Goal: Find specific page/section: Find specific page/section

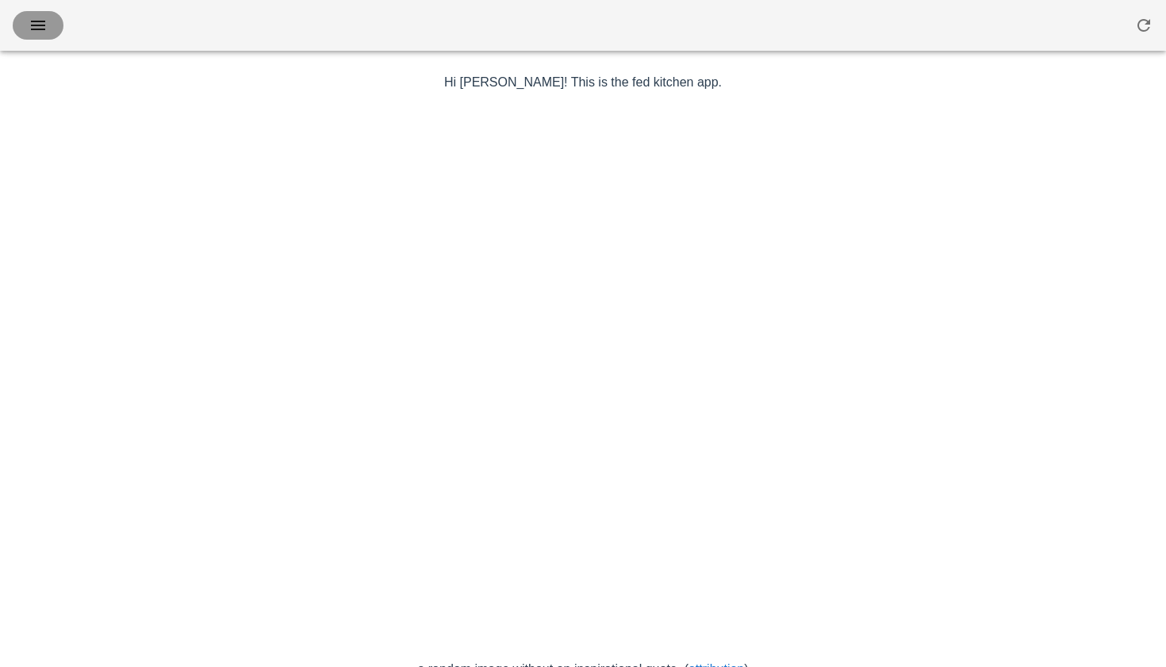
click at [47, 31] on icon "button" at bounding box center [38, 25] width 19 height 19
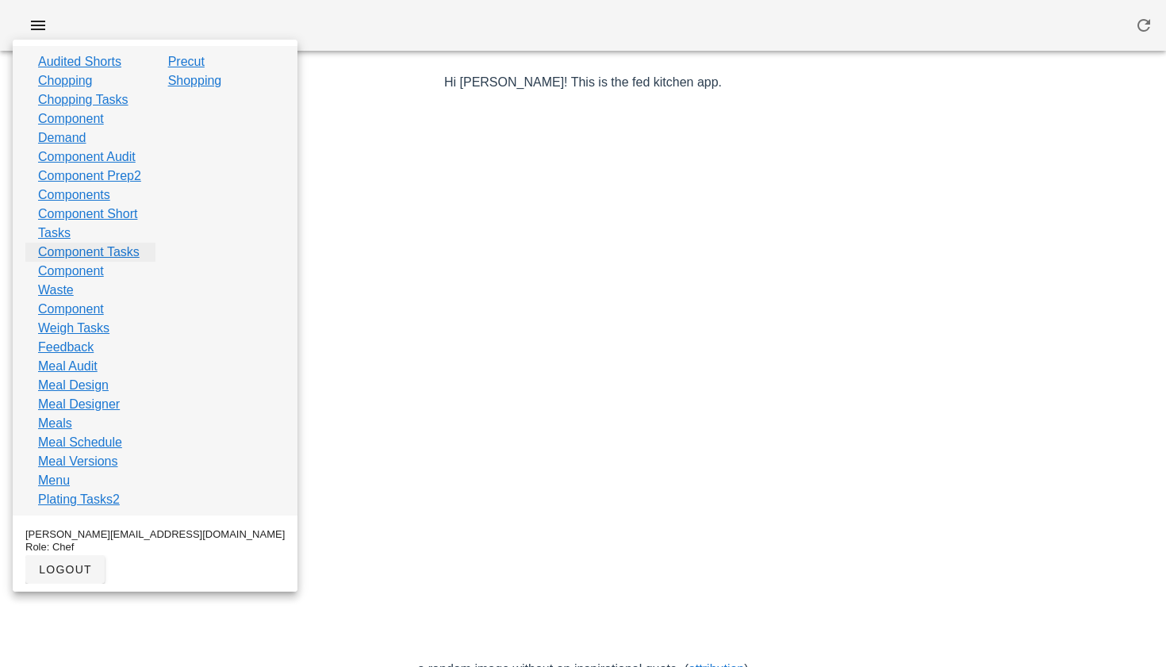
click at [88, 262] on link "Component Tasks" at bounding box center [89, 252] width 102 height 19
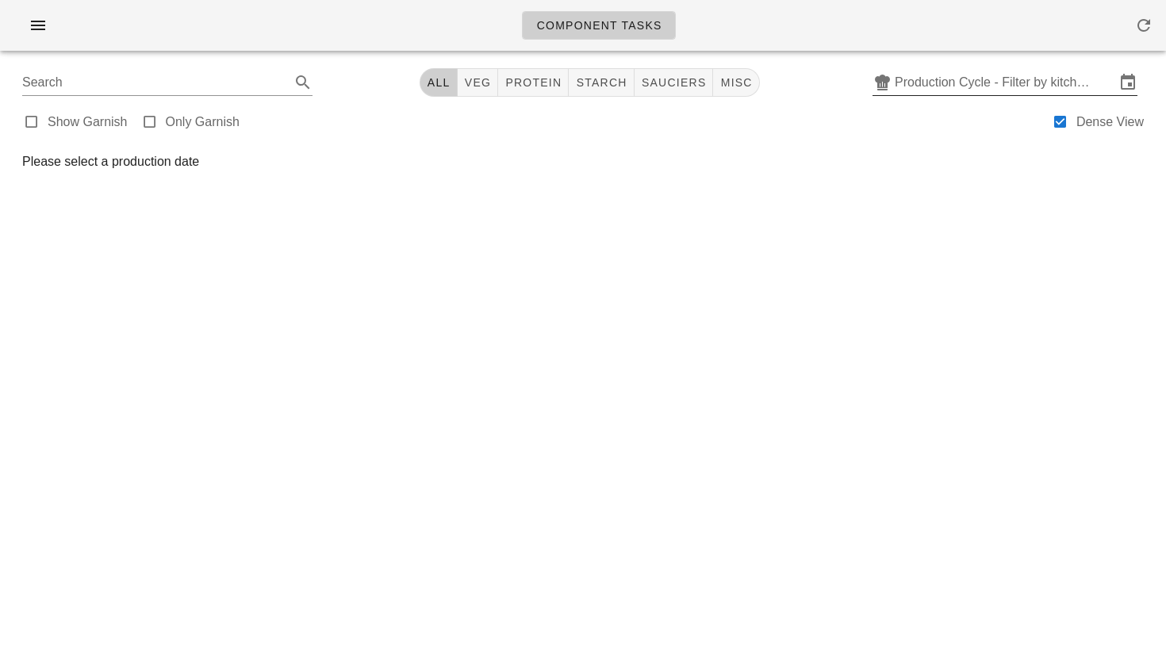
click at [947, 80] on input "Production Cycle - Filter by kitchen production schedules" at bounding box center [1005, 82] width 221 height 25
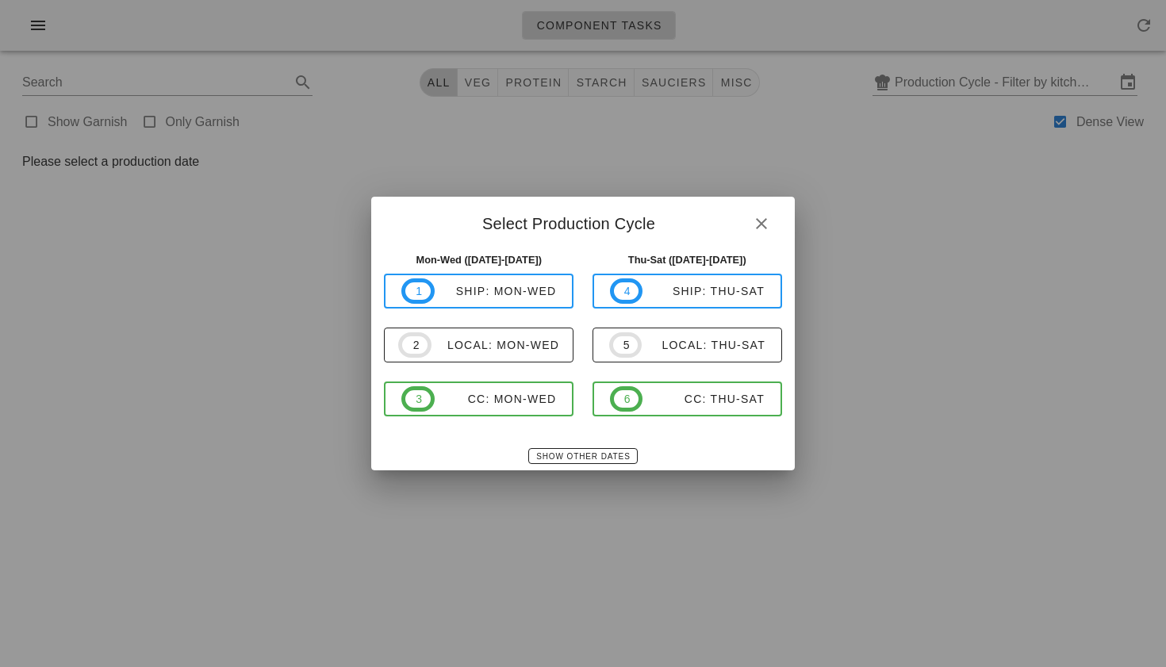
click at [37, 25] on div at bounding box center [583, 333] width 1166 height 667
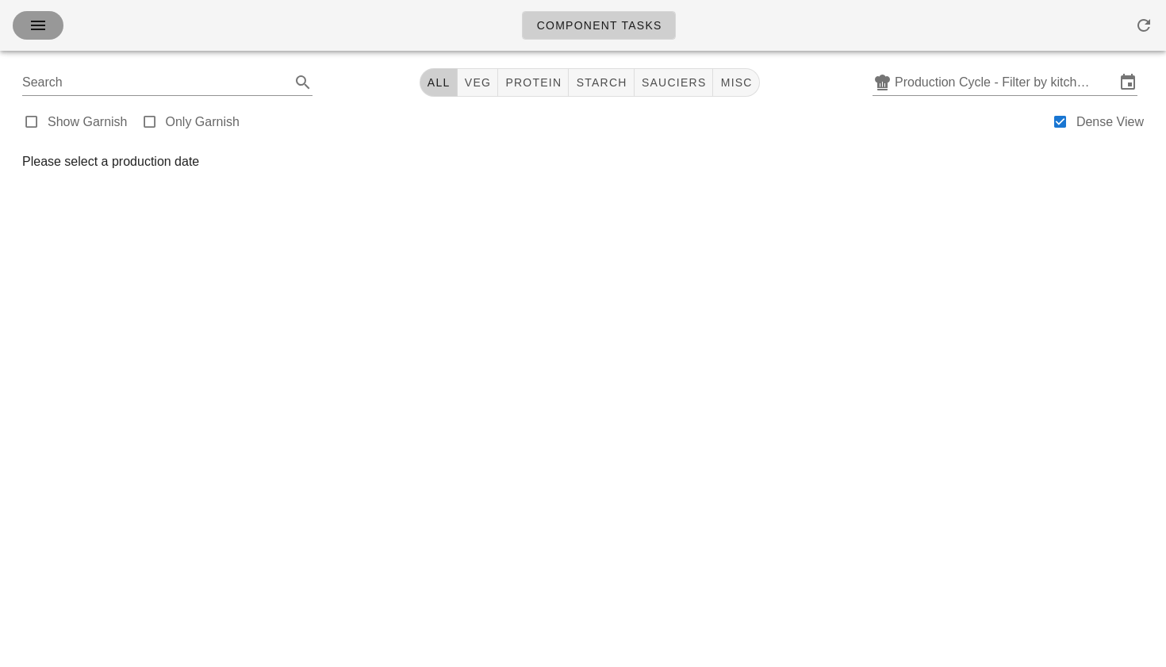
click at [37, 25] on icon "button" at bounding box center [38, 25] width 19 height 19
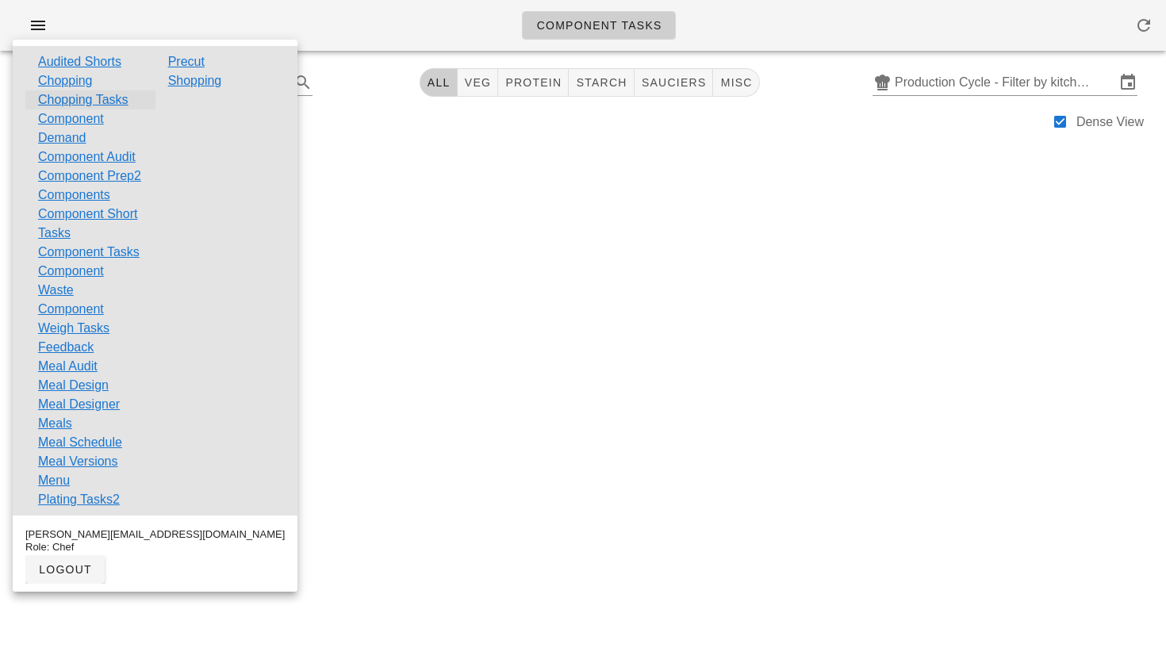
click at [81, 101] on link "Chopping Tasks" at bounding box center [83, 99] width 90 height 19
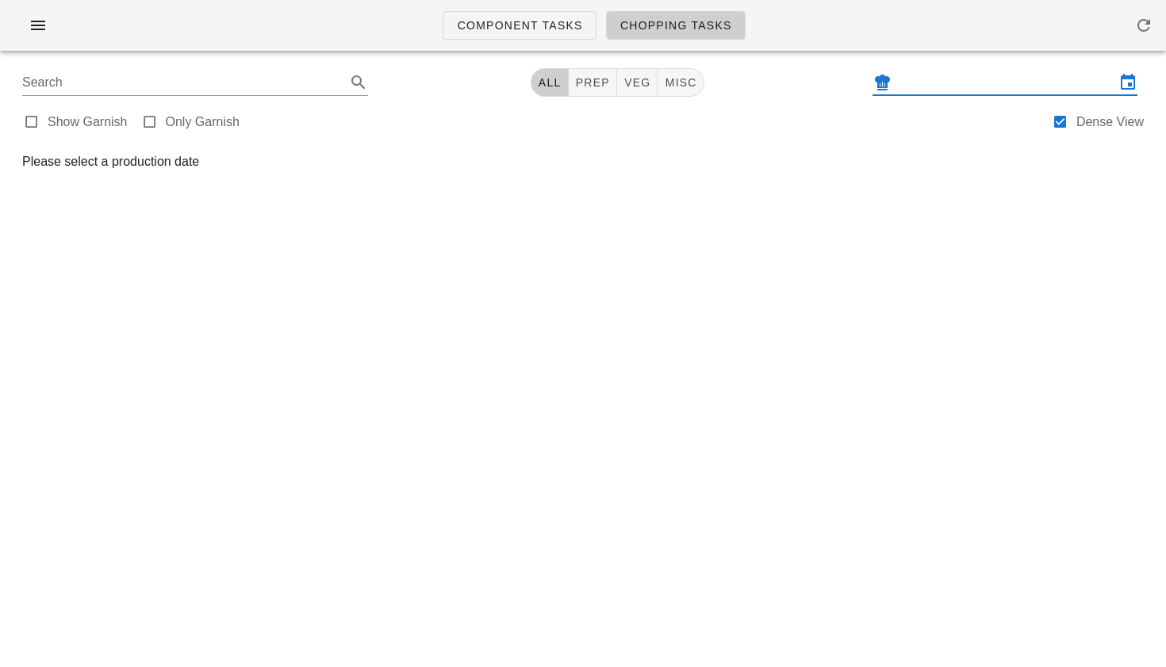
click at [954, 89] on input "text" at bounding box center [1005, 82] width 221 height 25
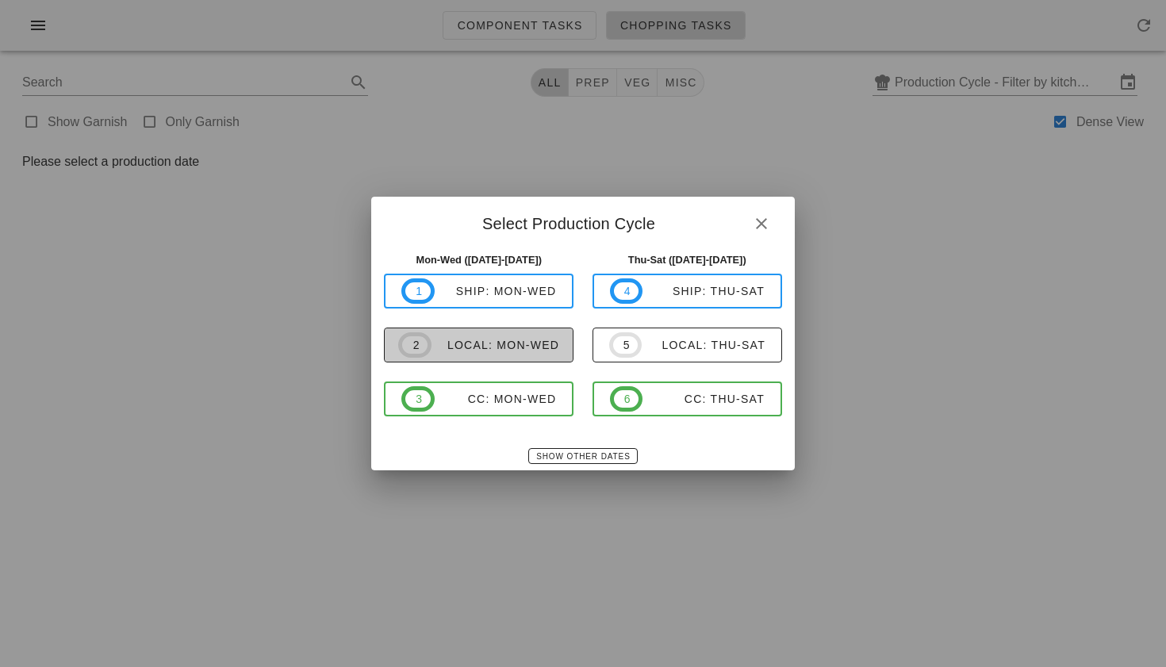
click at [511, 355] on span "2 local: Mon-Wed" at bounding box center [478, 344] width 161 height 25
type input "local: Mon-Wed ([DATE]-[DATE])"
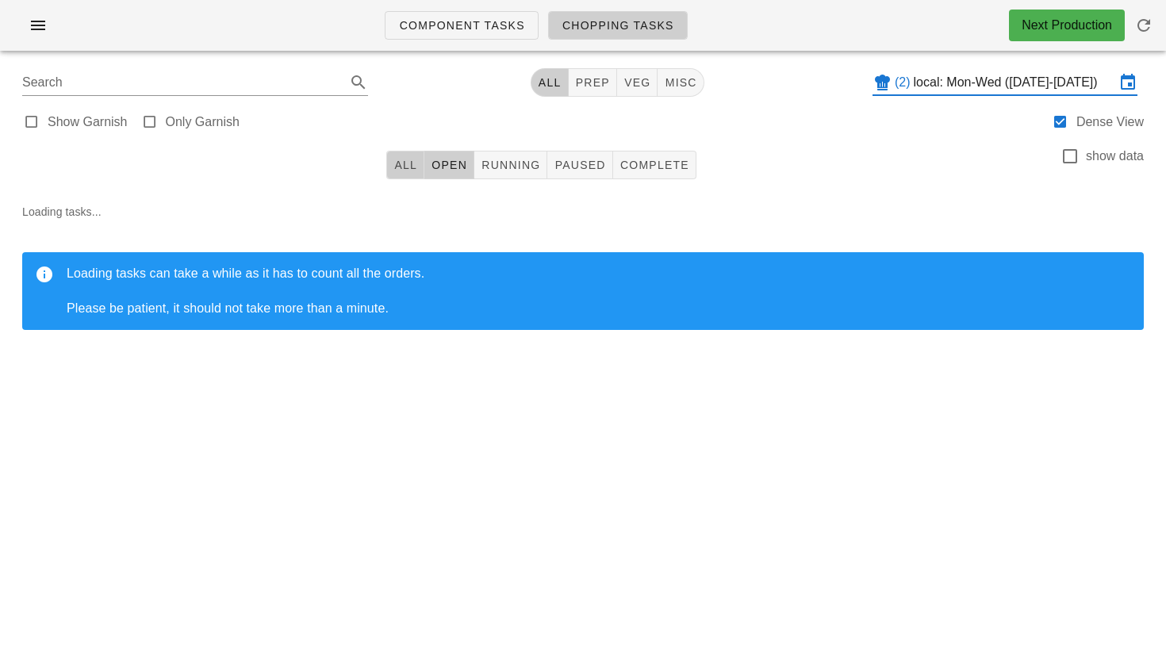
click at [415, 167] on span "All" at bounding box center [406, 165] width 24 height 13
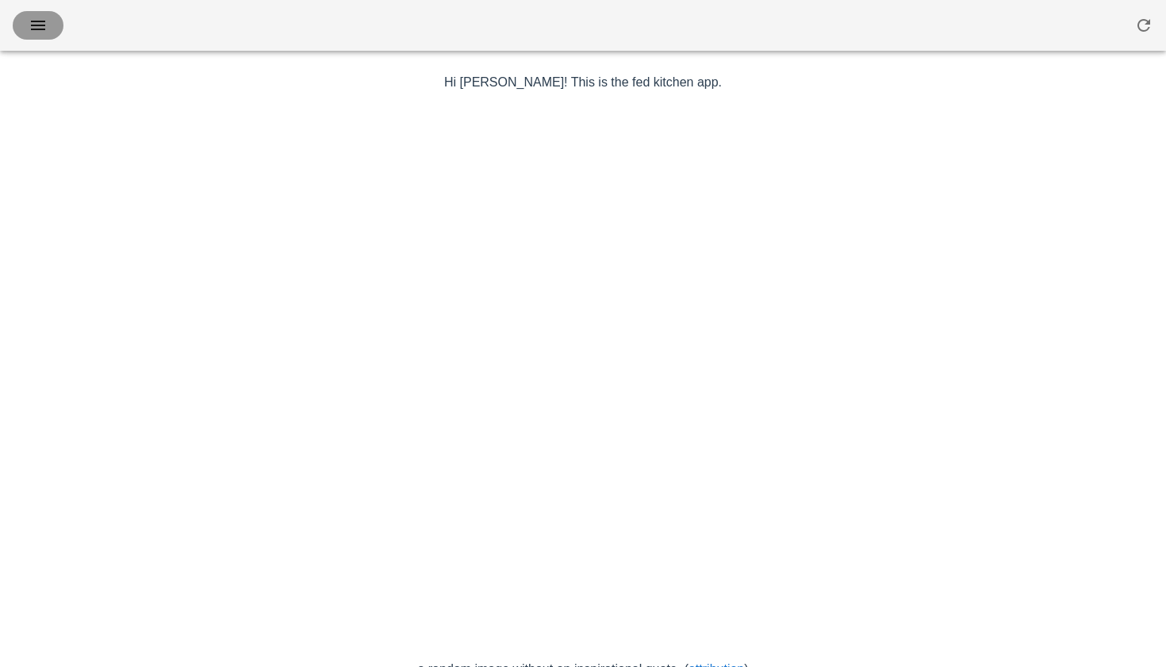
click at [28, 32] on span "button" at bounding box center [37, 25] width 25 height 19
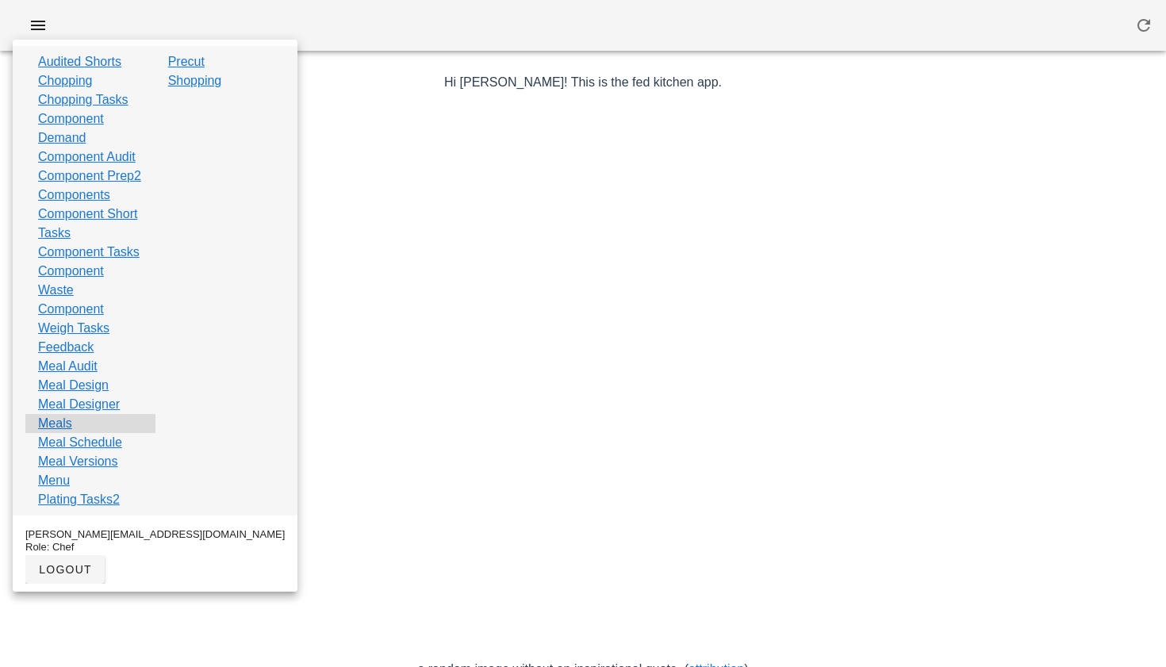
click at [80, 433] on div "Meals" at bounding box center [90, 423] width 130 height 19
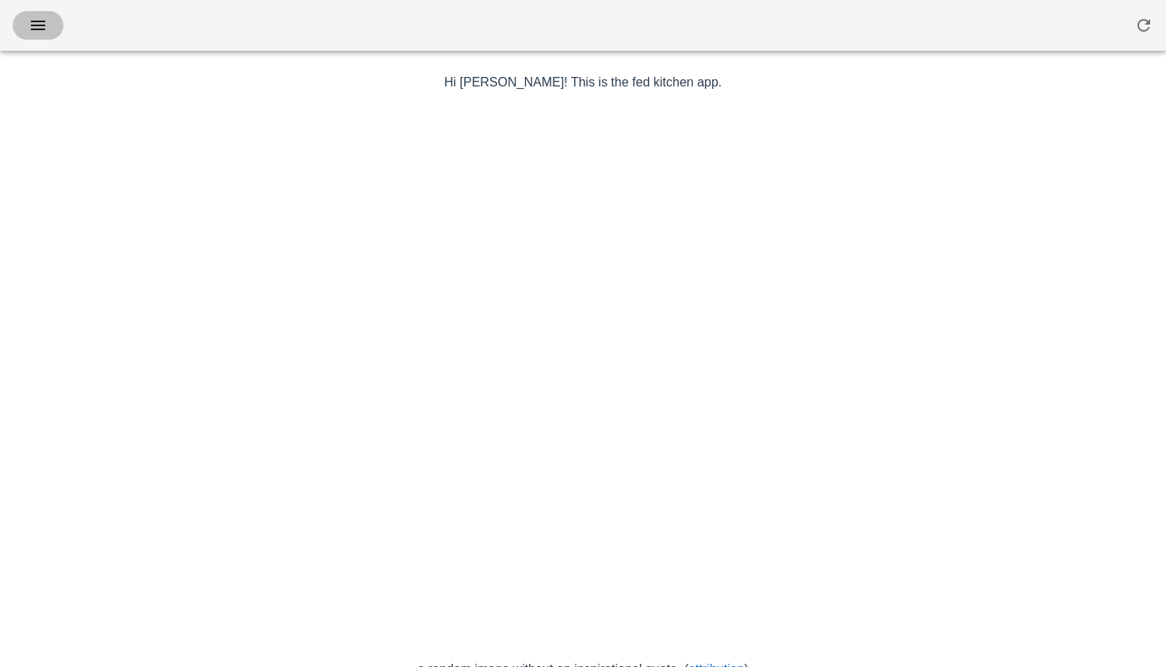
click at [44, 23] on icon "button" at bounding box center [38, 25] width 19 height 19
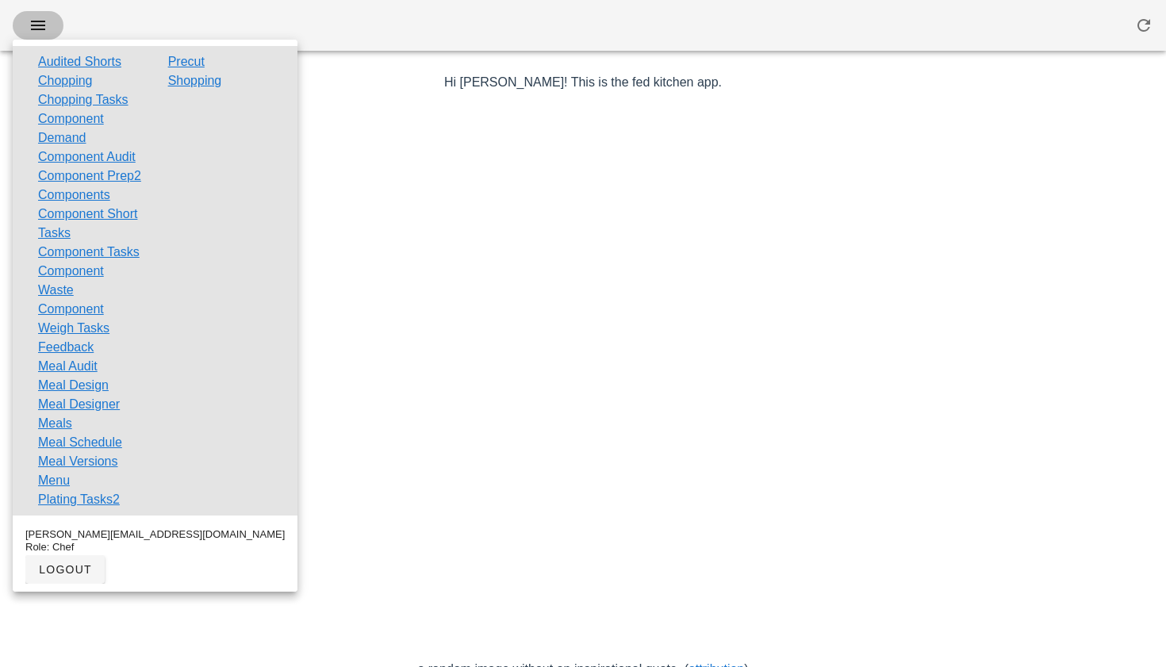
click at [13, 11] on button "button" at bounding box center [38, 25] width 51 height 29
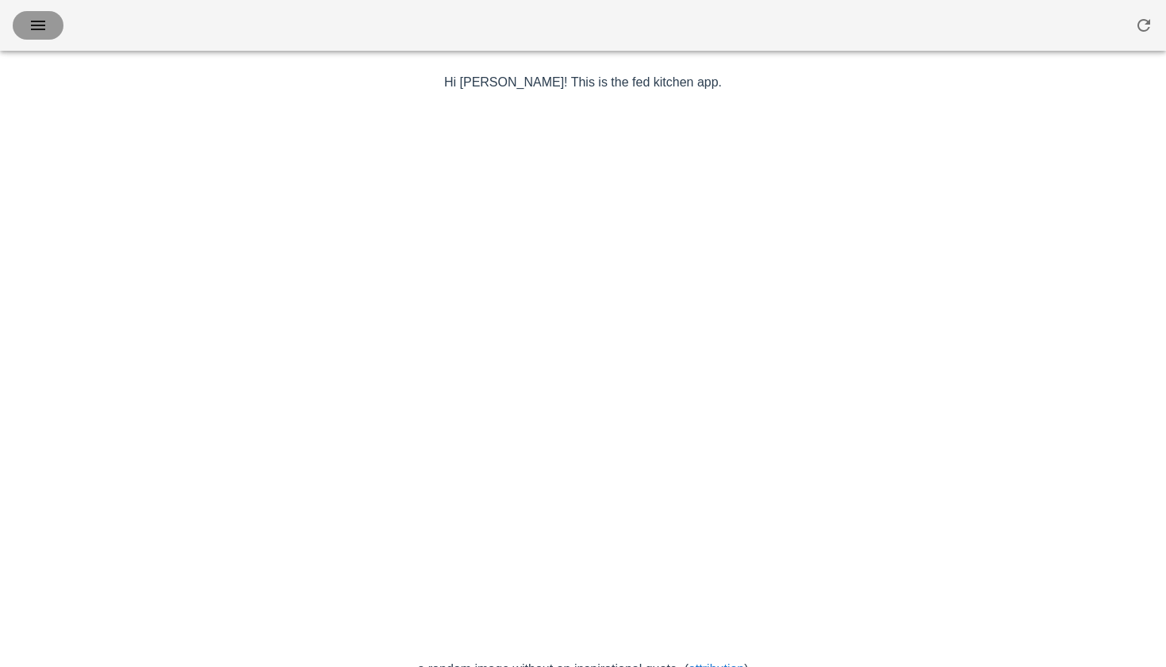
click at [47, 27] on icon "button" at bounding box center [38, 25] width 19 height 19
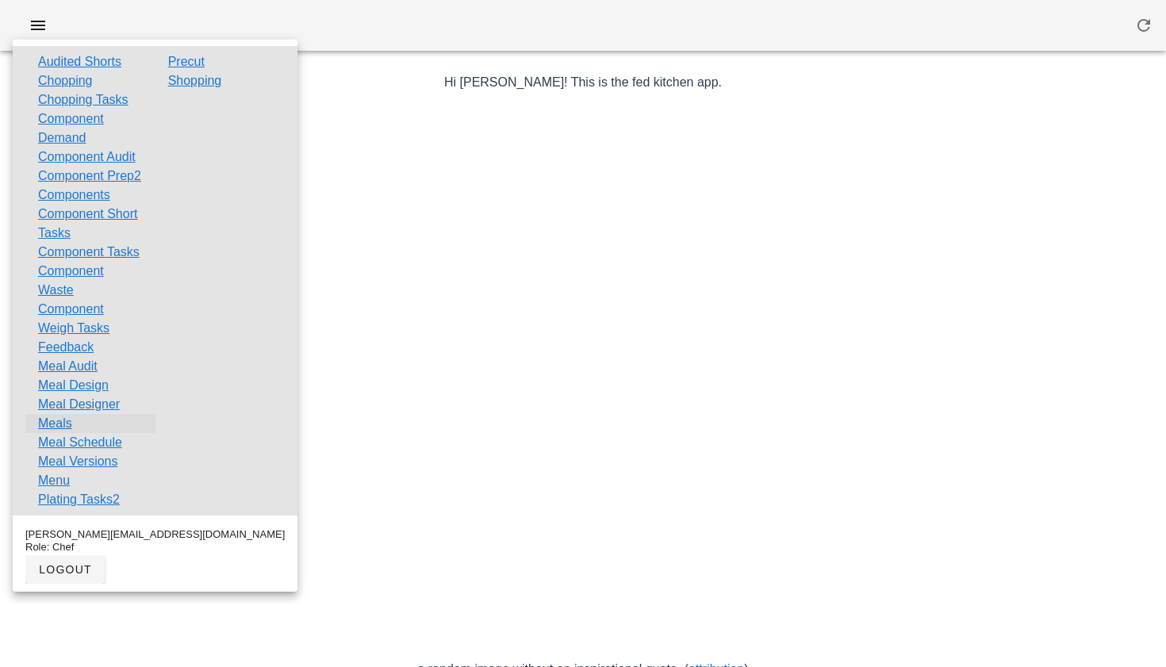
click at [59, 433] on link "Meals" at bounding box center [55, 423] width 34 height 19
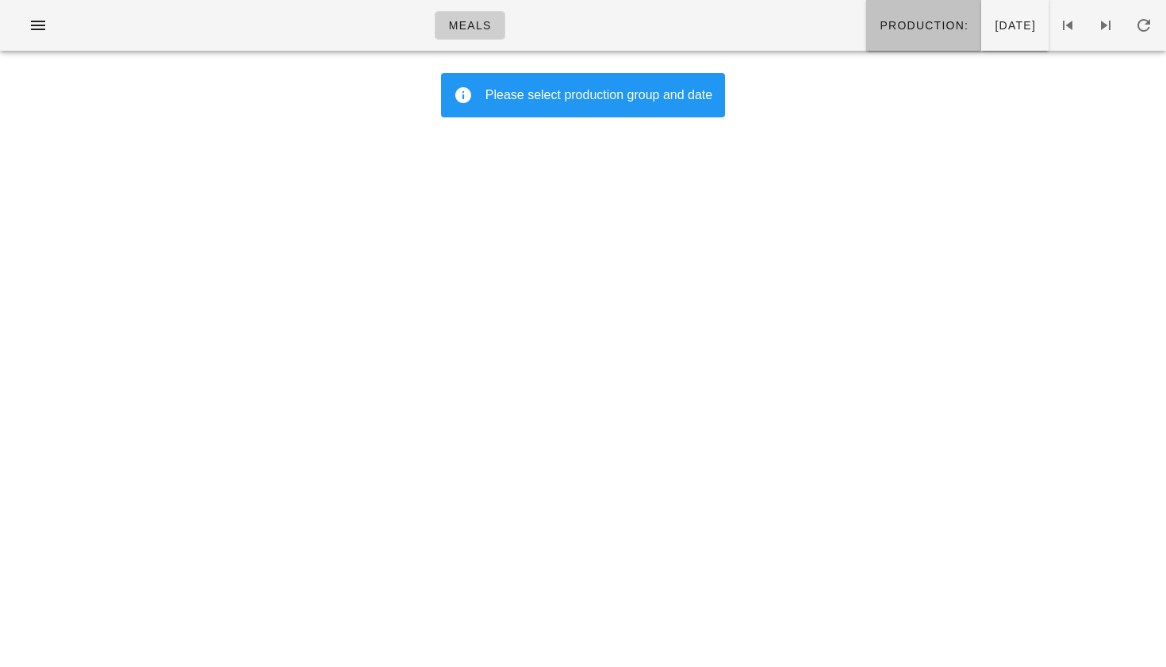
click at [879, 24] on span "Production:" at bounding box center [924, 25] width 90 height 13
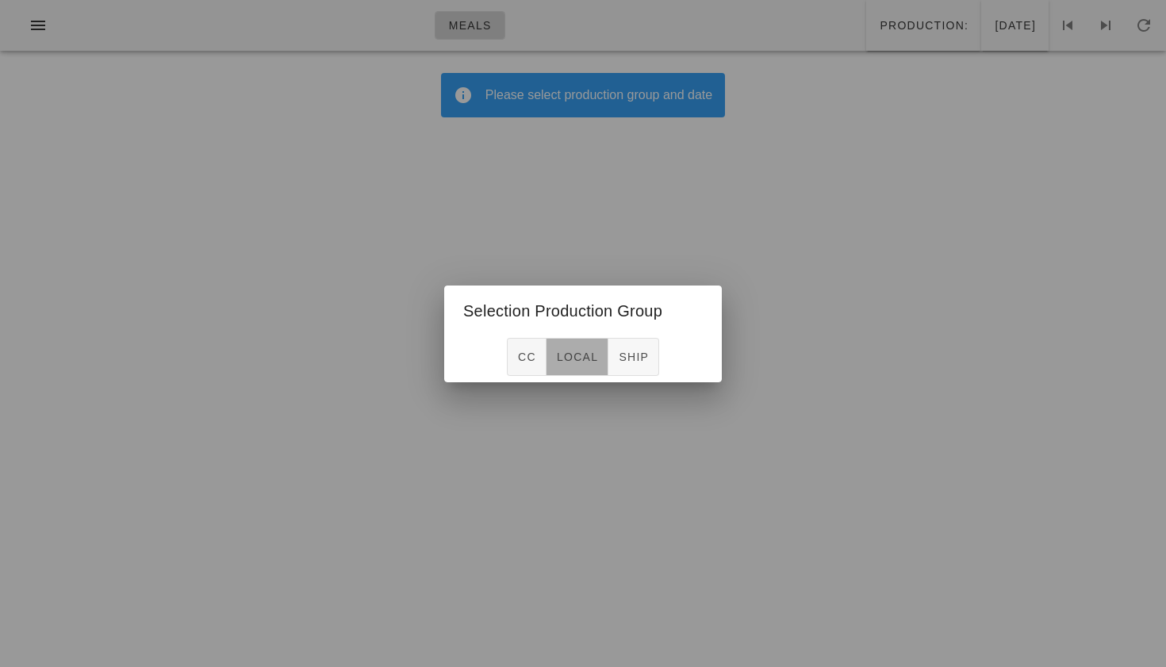
click at [572, 355] on span "local" at bounding box center [577, 357] width 42 height 13
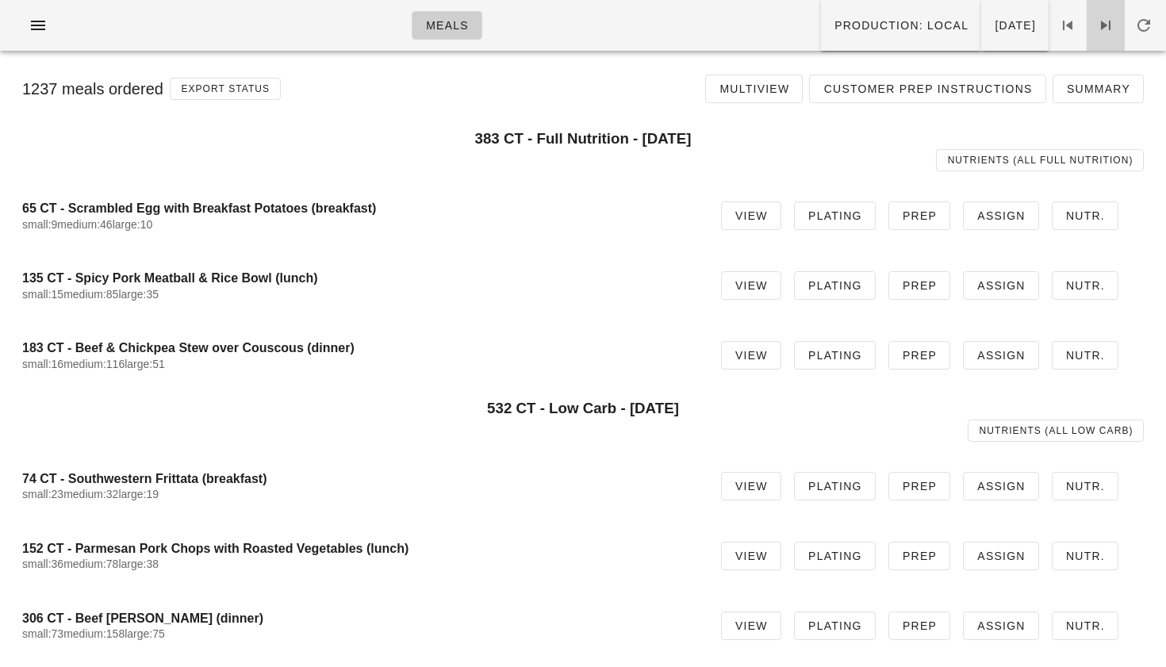
click at [1097, 28] on icon at bounding box center [1106, 25] width 19 height 19
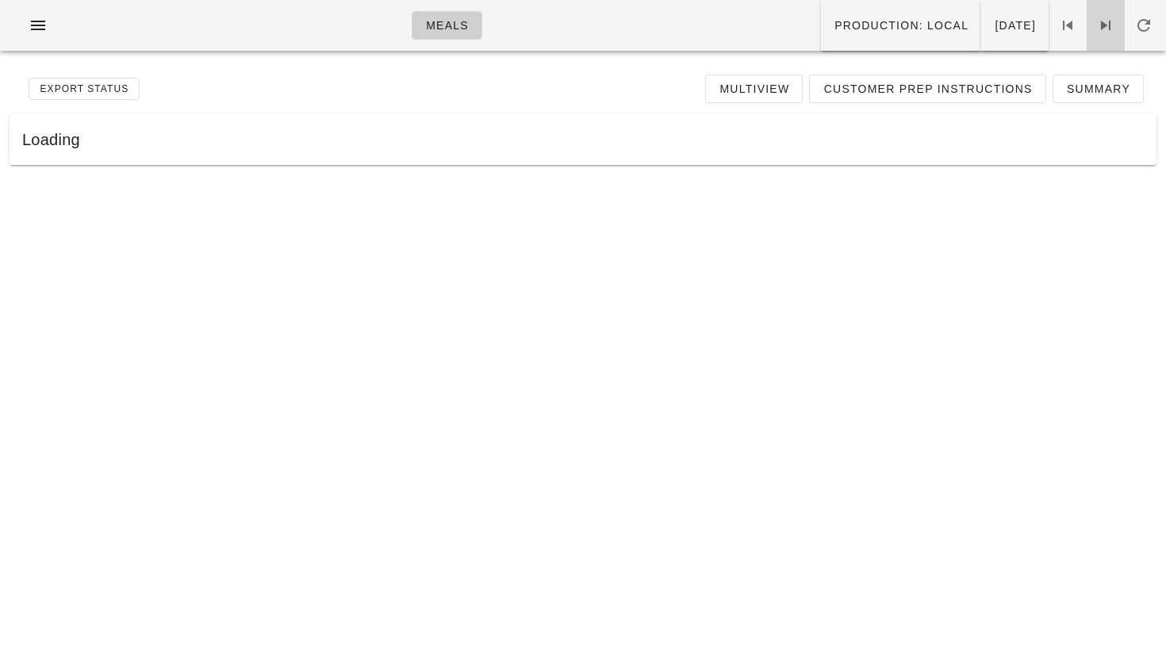
click at [1097, 28] on icon at bounding box center [1106, 25] width 19 height 19
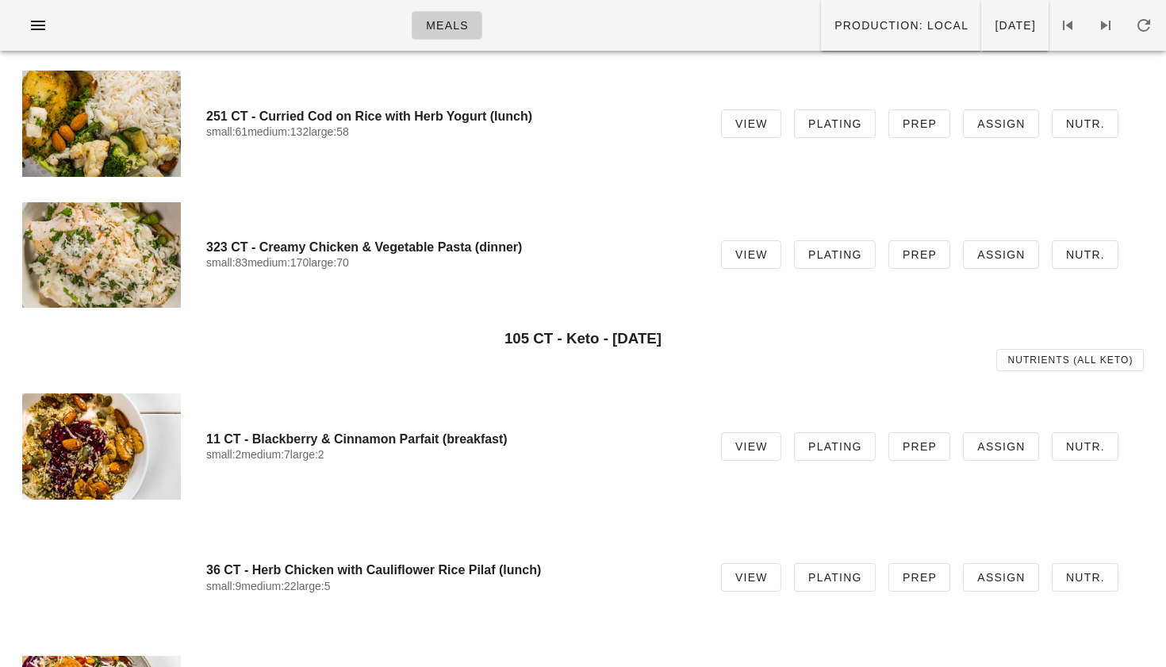
scroll to position [494, 0]
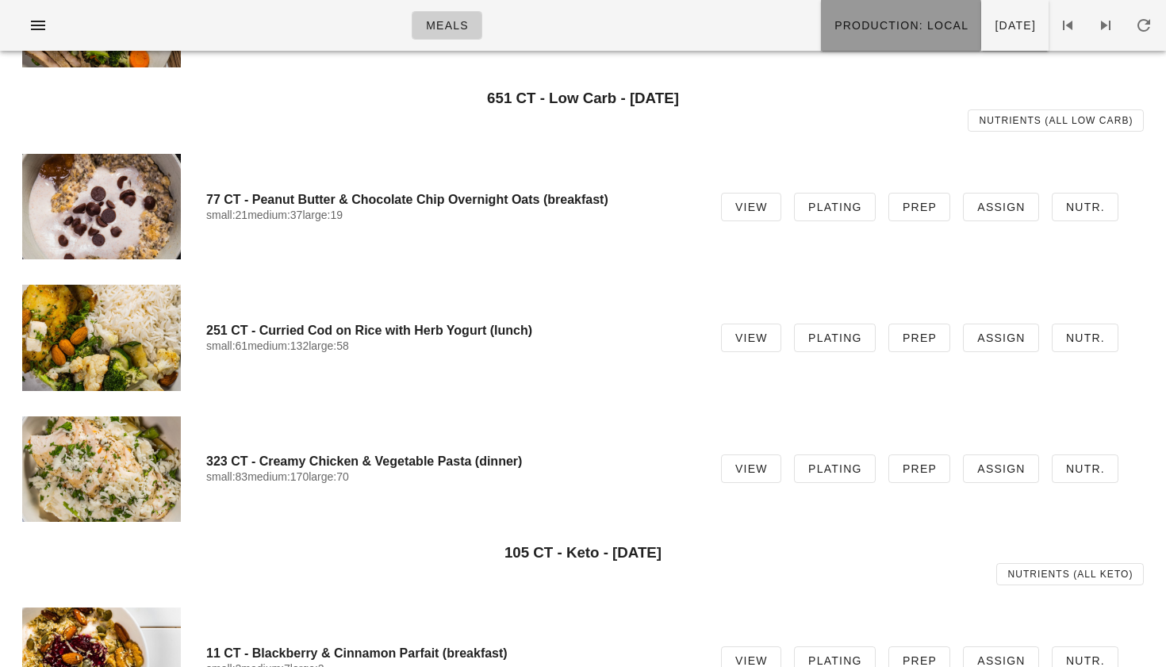
click at [848, 23] on span "Production: local" at bounding box center [901, 25] width 135 height 13
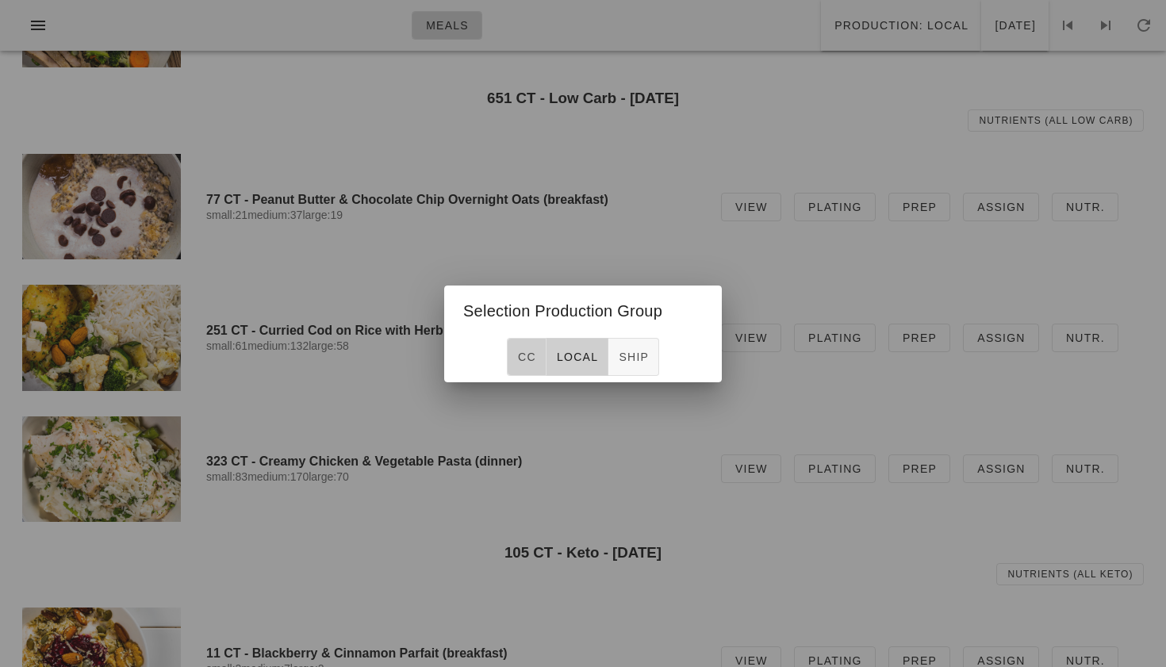
click at [530, 354] on span "CC" at bounding box center [526, 357] width 19 height 13
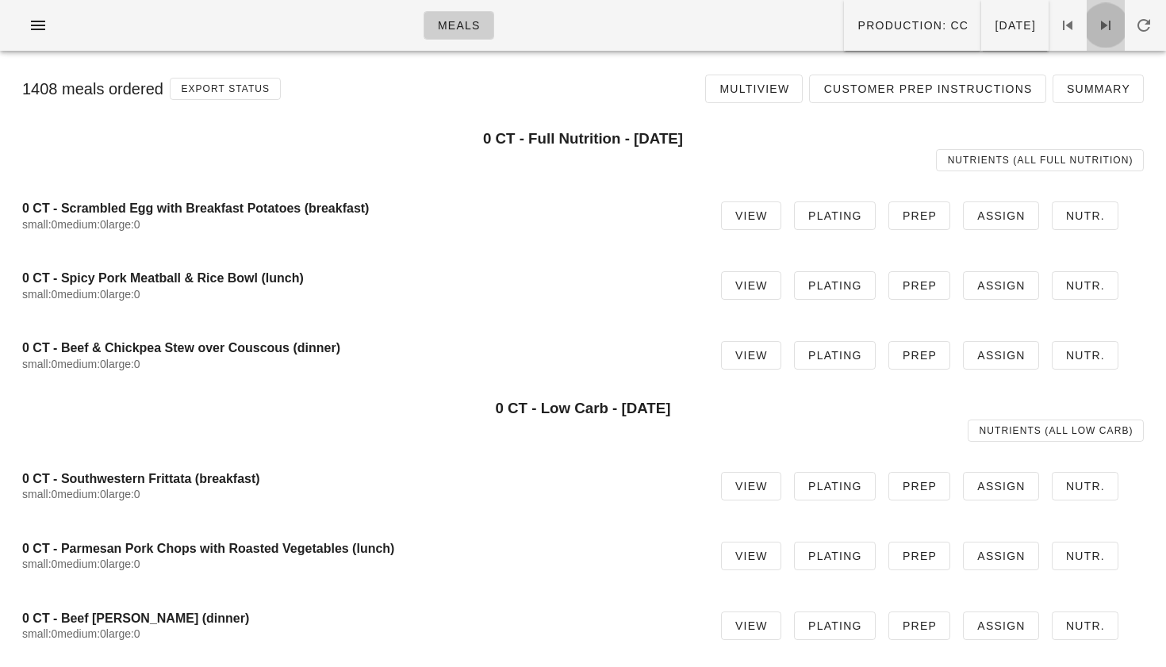
click at [1111, 33] on icon at bounding box center [1106, 25] width 19 height 19
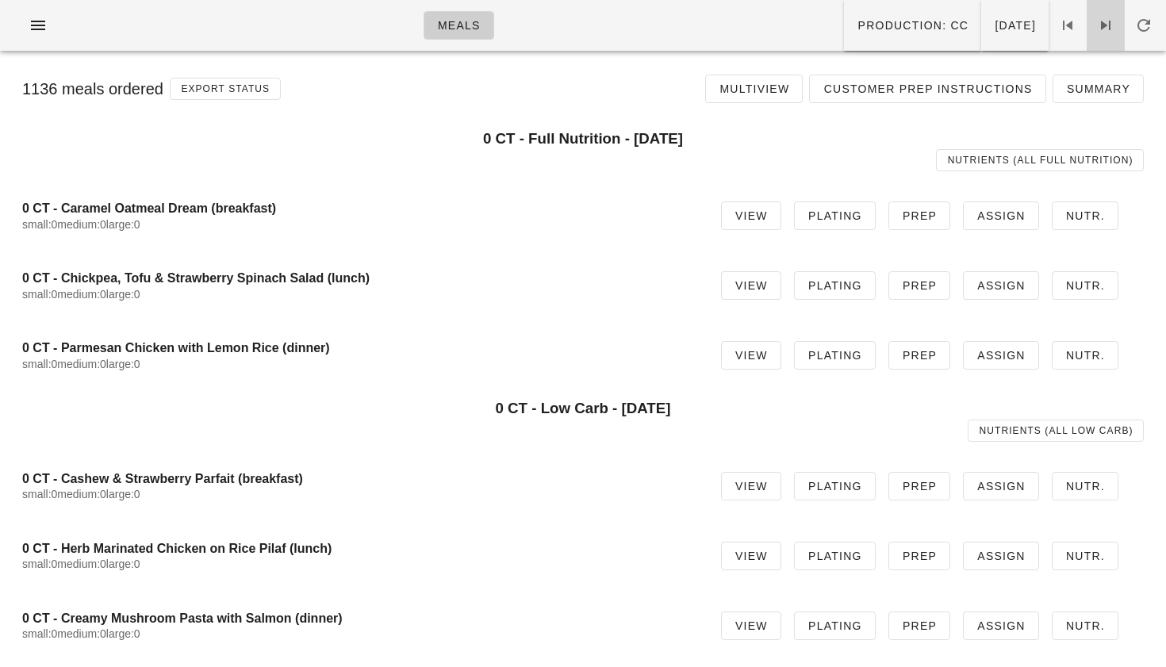
click at [1101, 36] on link at bounding box center [1106, 25] width 38 height 51
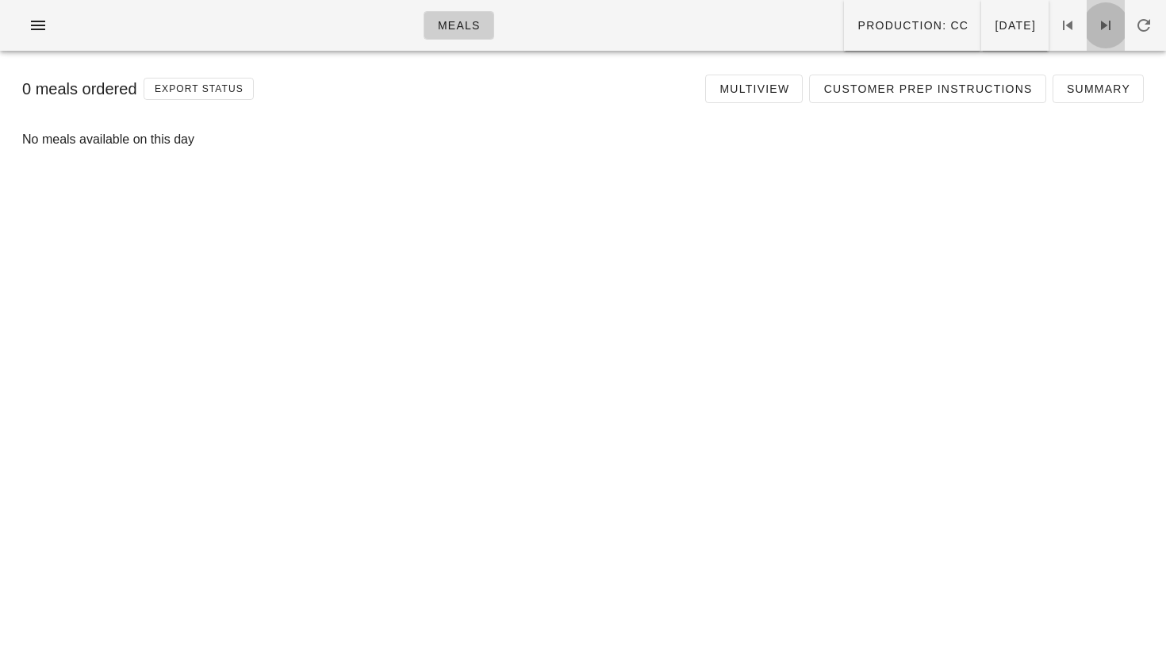
click at [1101, 34] on icon at bounding box center [1106, 25] width 19 height 19
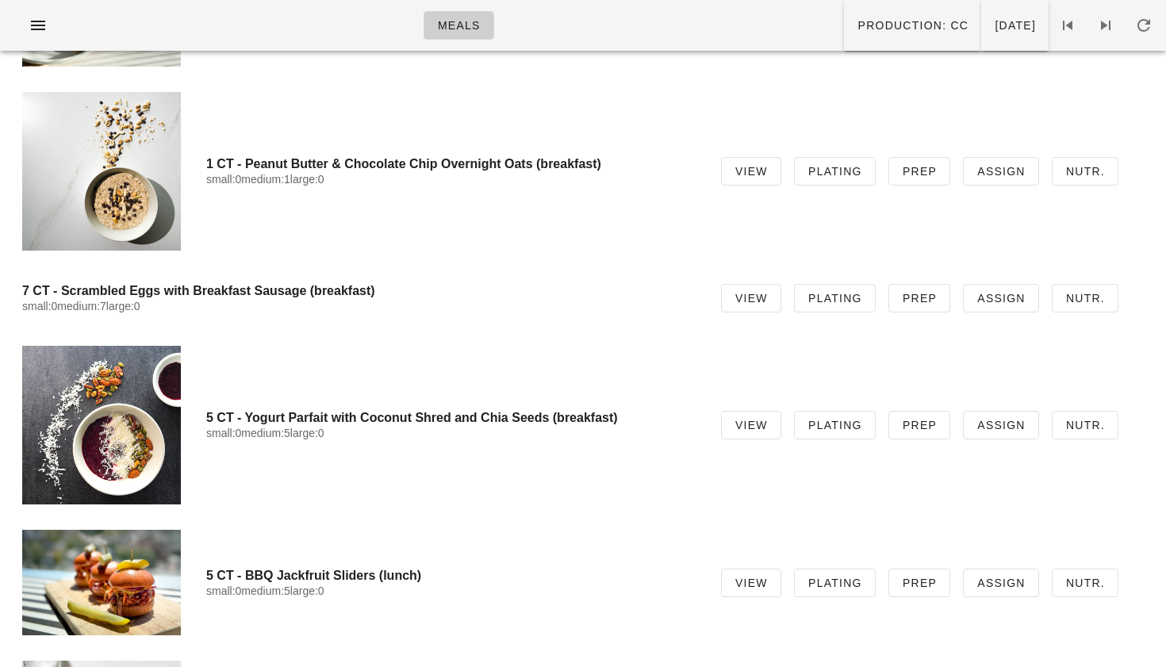
scroll to position [2712, 0]
click at [1104, 31] on icon at bounding box center [1106, 25] width 19 height 19
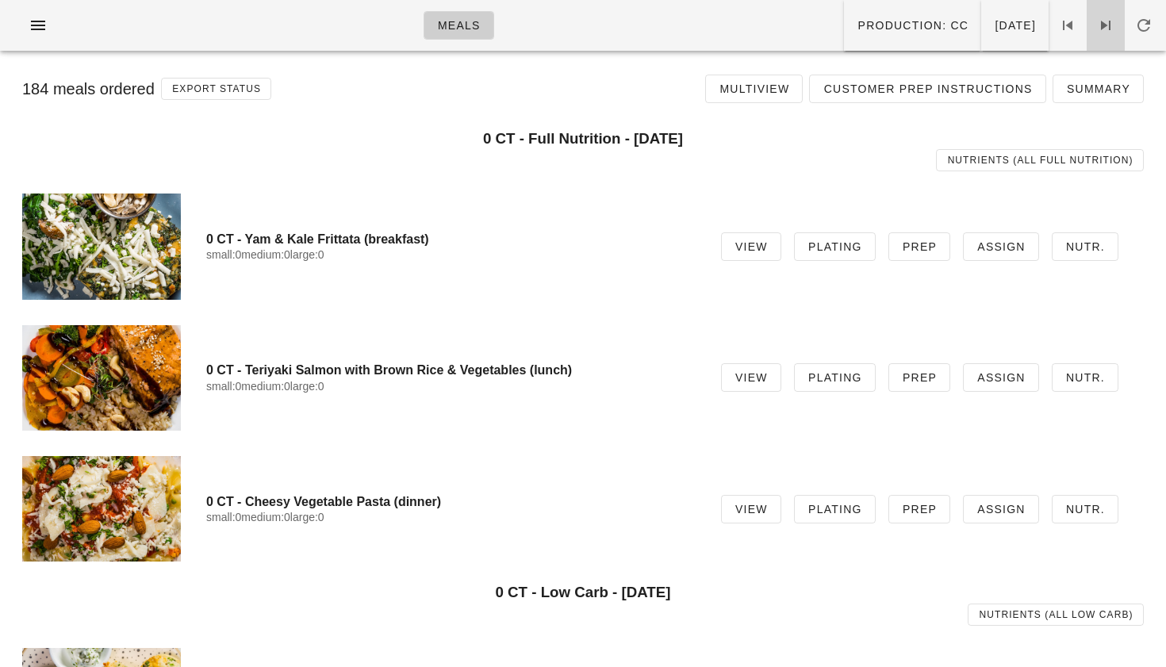
click at [1116, 26] on span at bounding box center [1106, 25] width 38 height 19
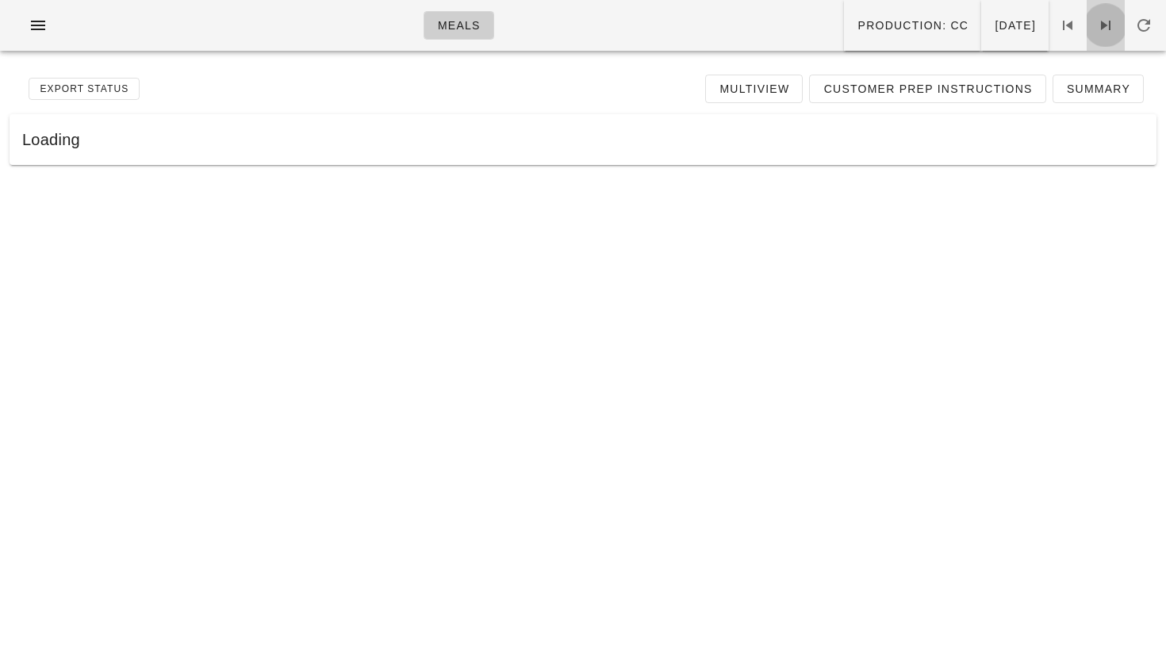
click at [1116, 26] on span at bounding box center [1106, 25] width 38 height 19
click at [1070, 19] on icon at bounding box center [1067, 25] width 19 height 19
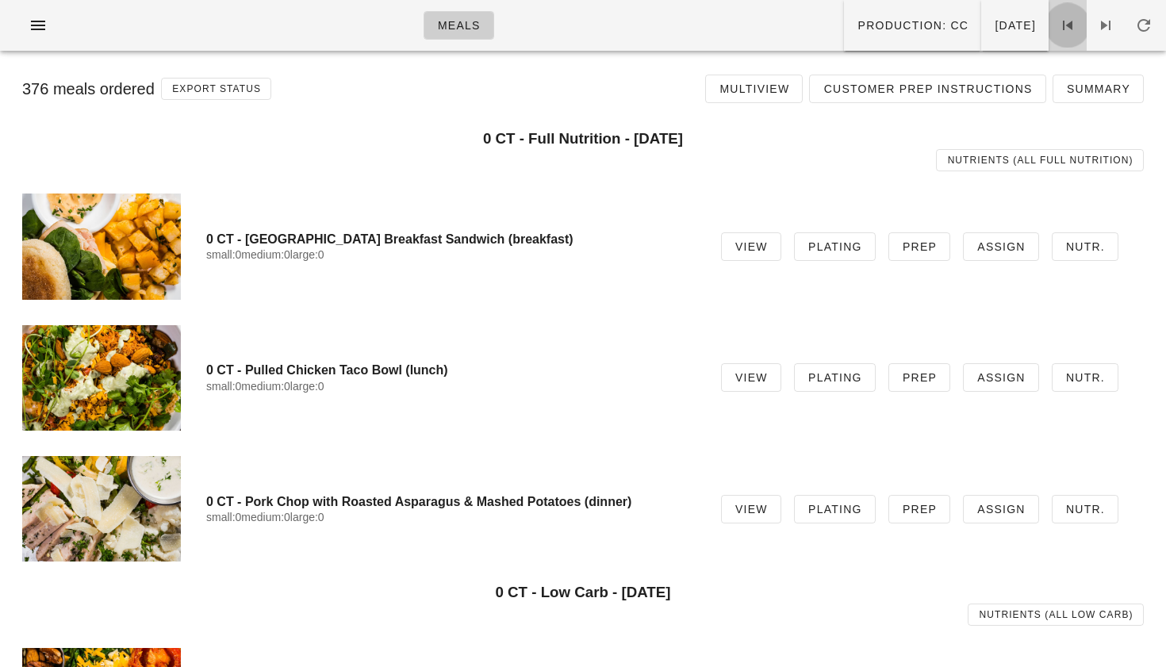
click at [1079, 29] on span at bounding box center [1068, 25] width 38 height 19
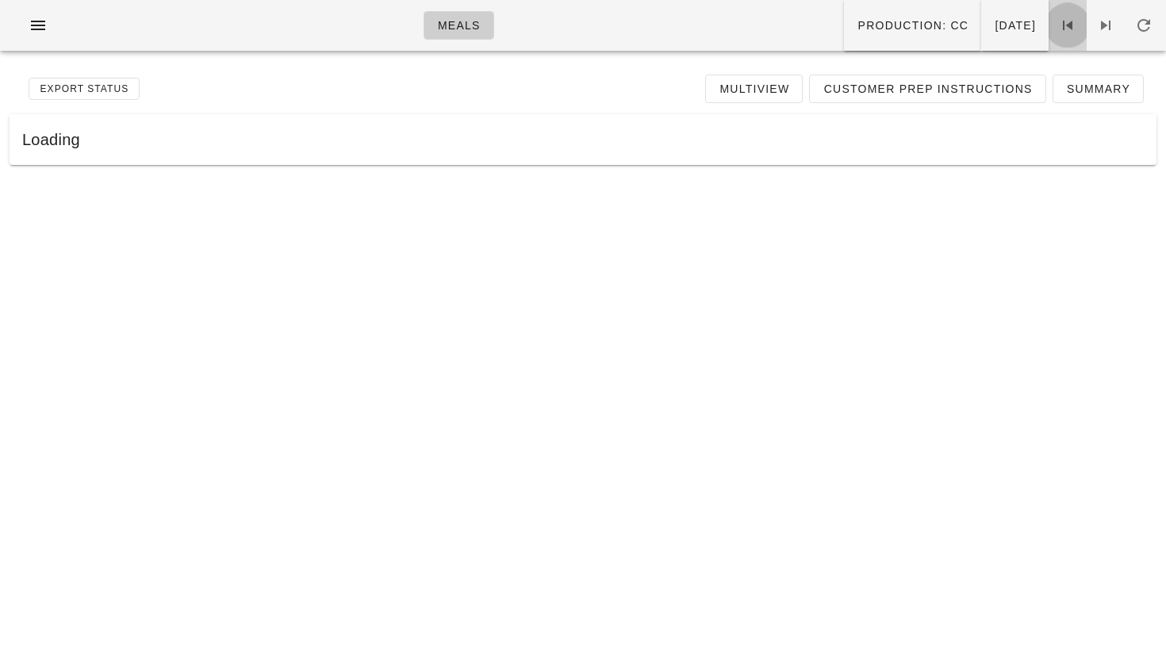
click at [1079, 29] on span at bounding box center [1068, 25] width 38 height 19
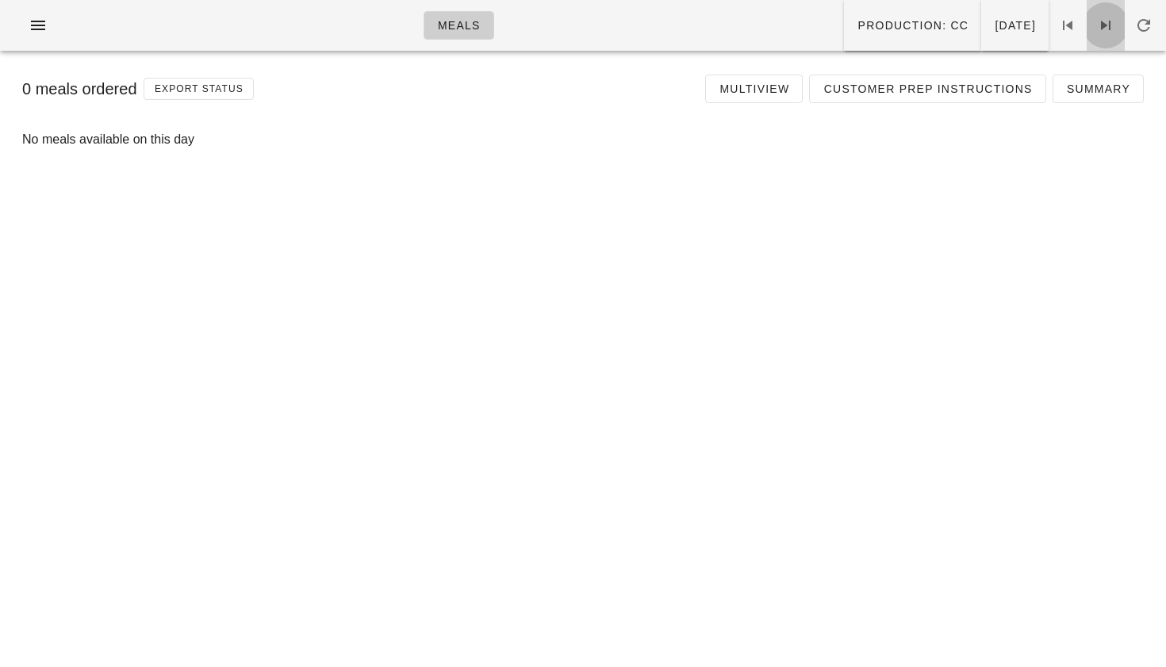
click at [1104, 35] on link at bounding box center [1106, 25] width 38 height 51
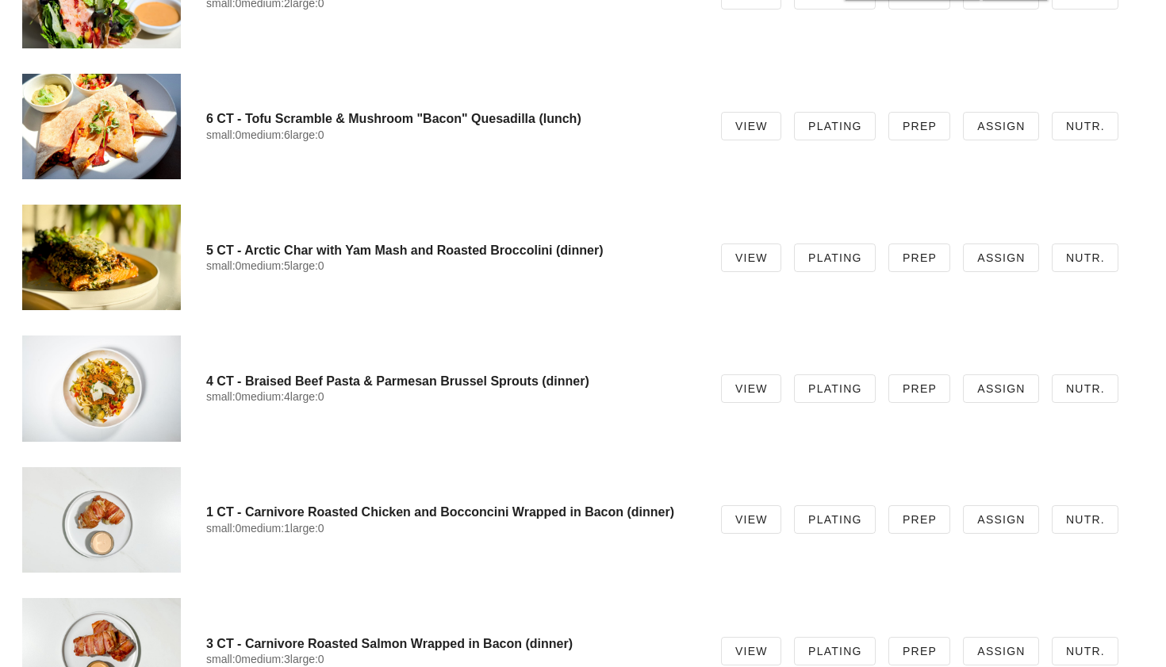
scroll to position [4563, 0]
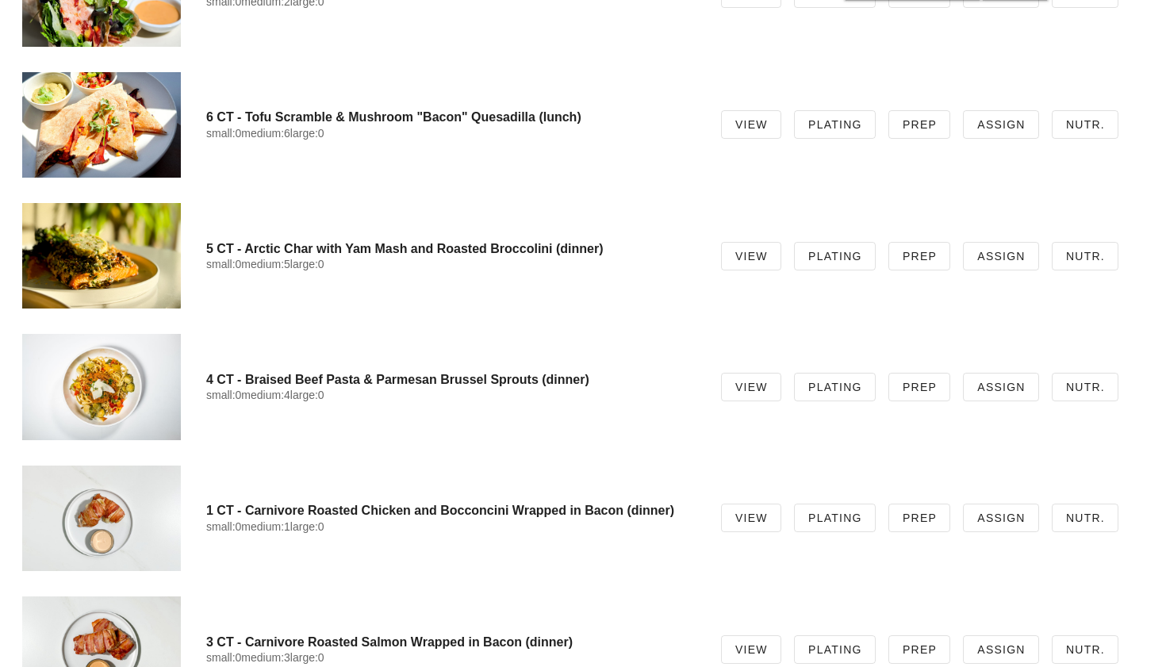
click at [96, 99] on div at bounding box center [101, 125] width 159 height 106
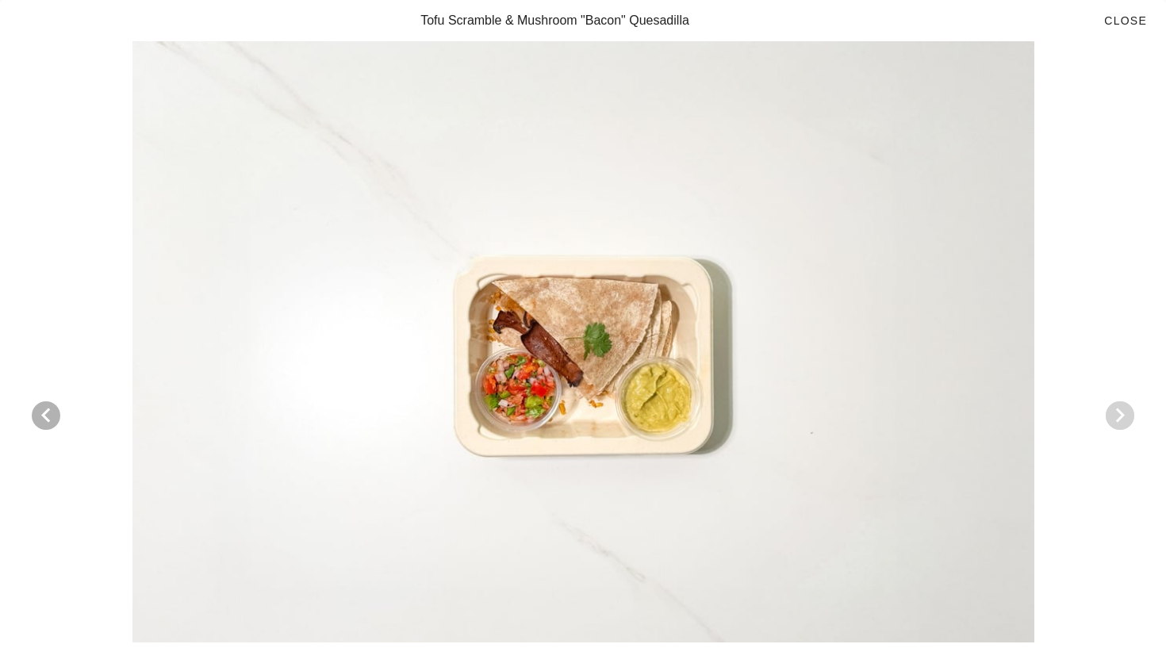
click at [1113, 415] on icon "Next visual" at bounding box center [1120, 415] width 19 height 19
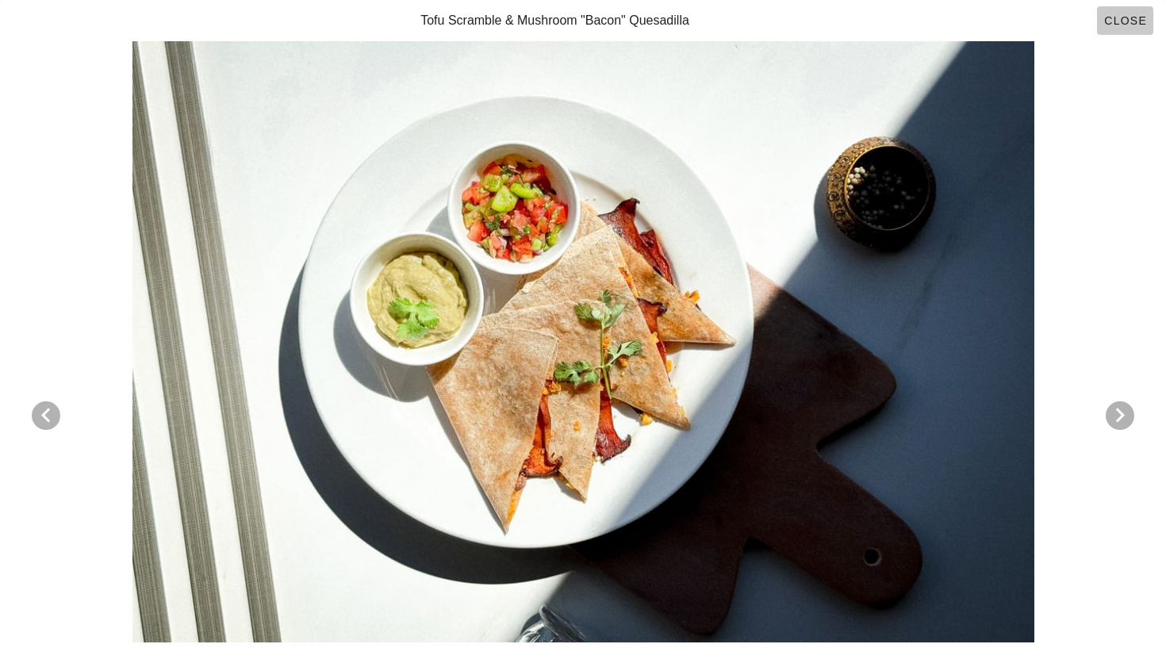
click at [1135, 18] on span "Close" at bounding box center [1126, 20] width 44 height 13
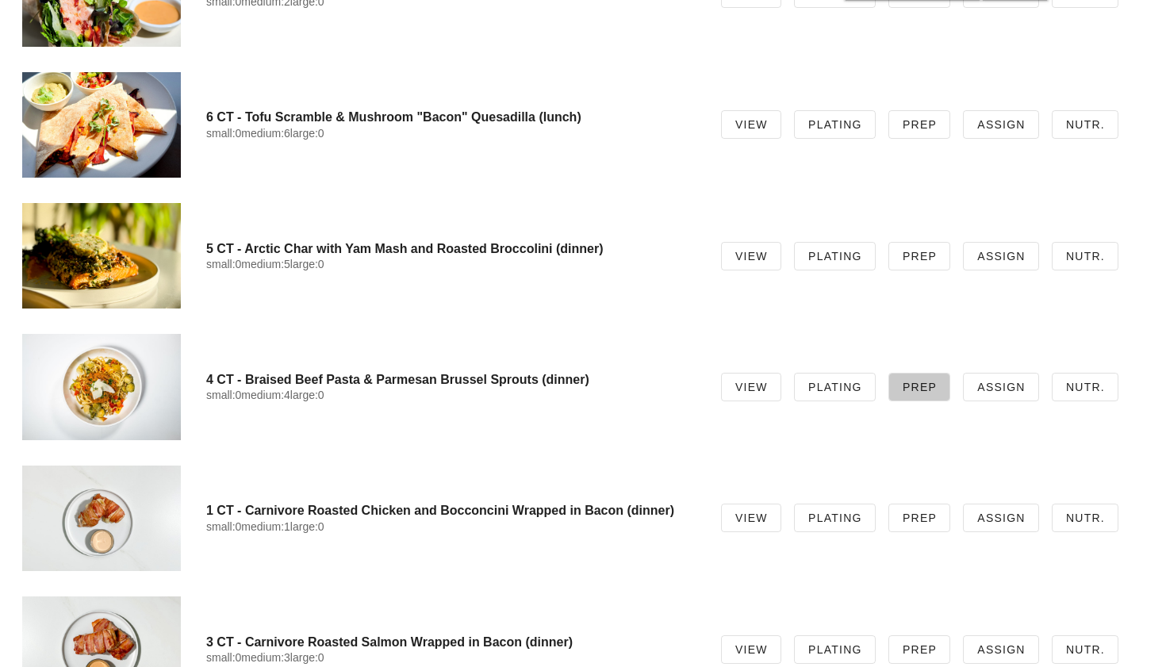
click at [912, 390] on span "Prep" at bounding box center [919, 387] width 35 height 13
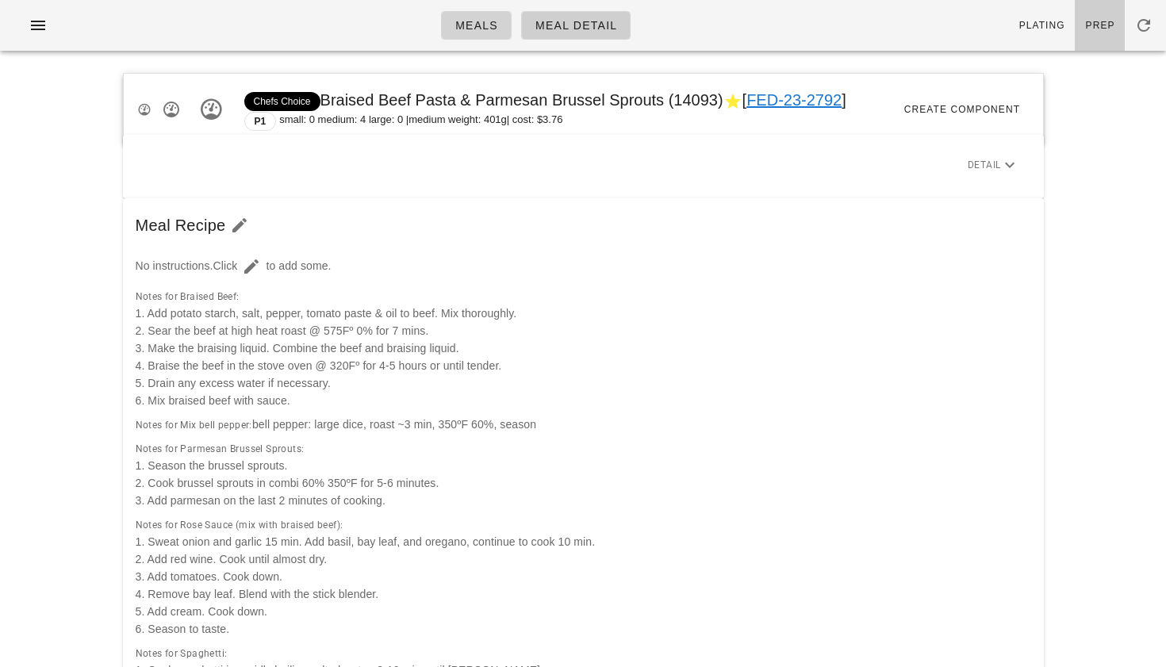
click at [474, 36] on link "Meals" at bounding box center [476, 25] width 71 height 29
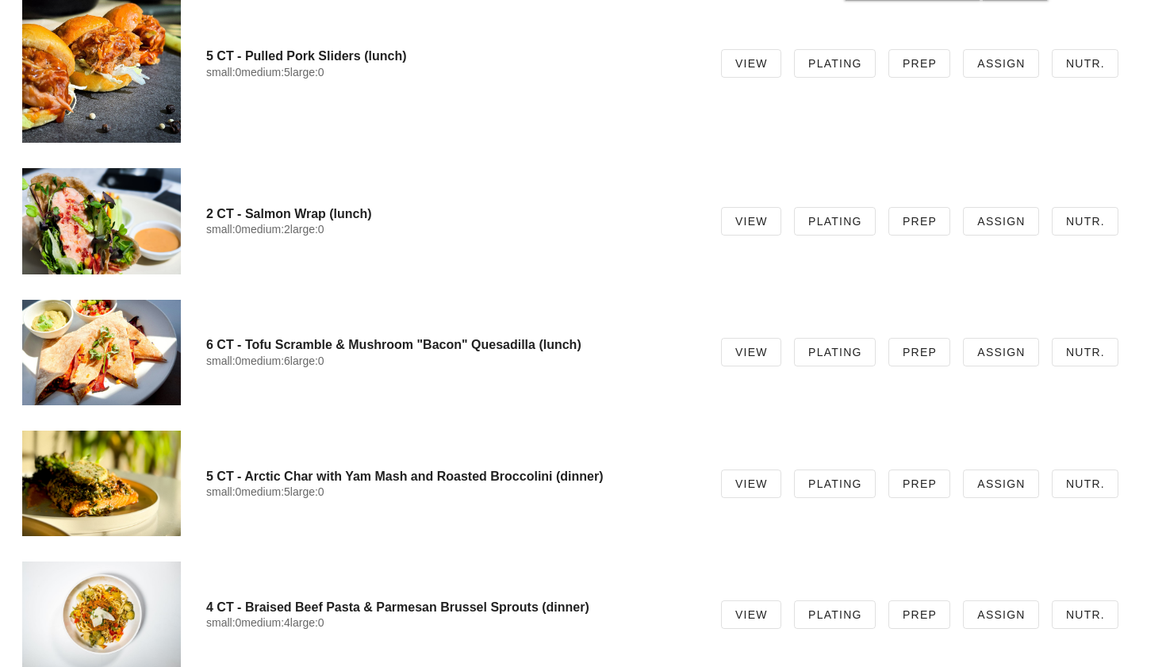
scroll to position [4348, 0]
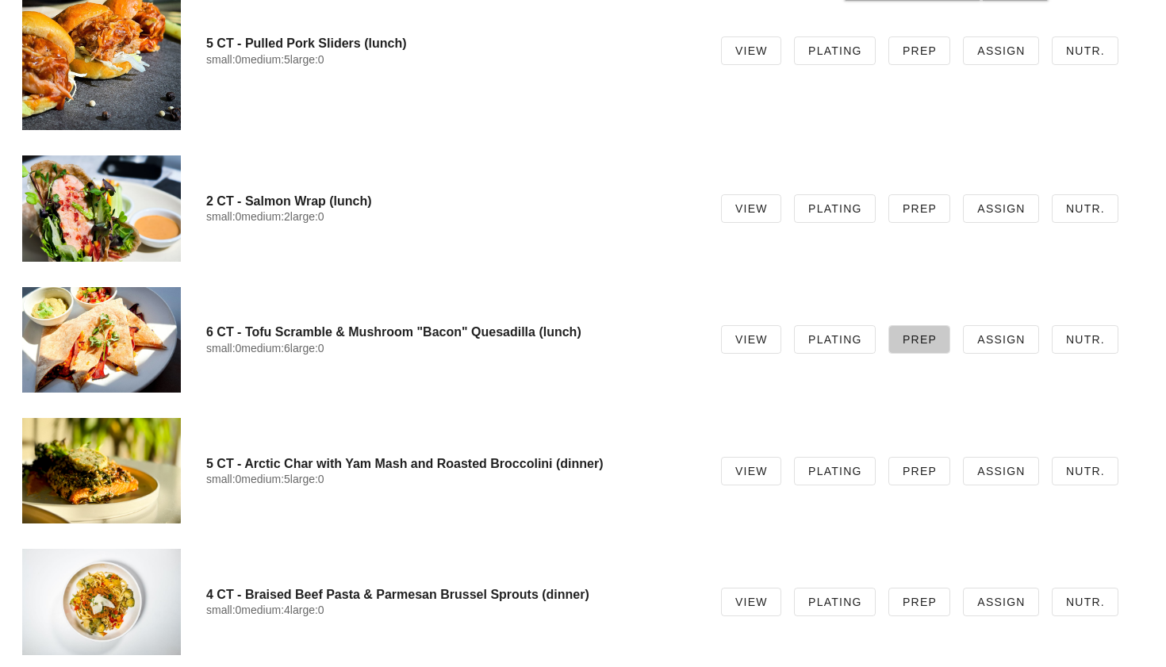
click at [921, 348] on link "Prep" at bounding box center [920, 339] width 62 height 29
